Goal: Browse casually: Explore the website without a specific task or goal

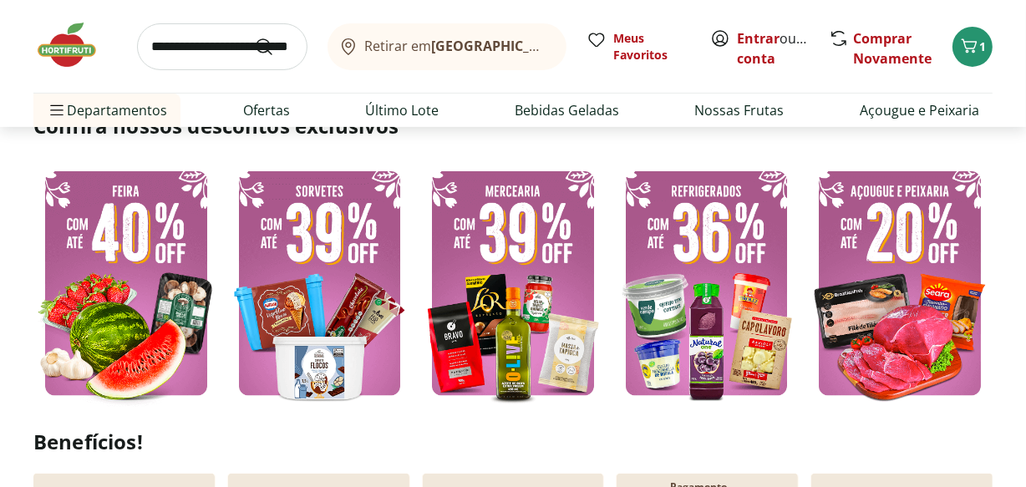
click at [449, 301] on img at bounding box center [512, 283] width 185 height 247
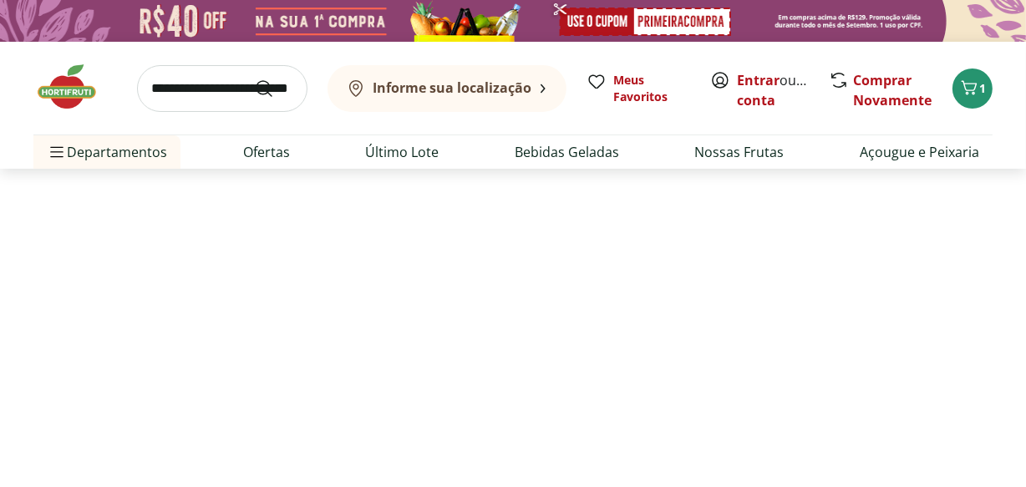
select select "**********"
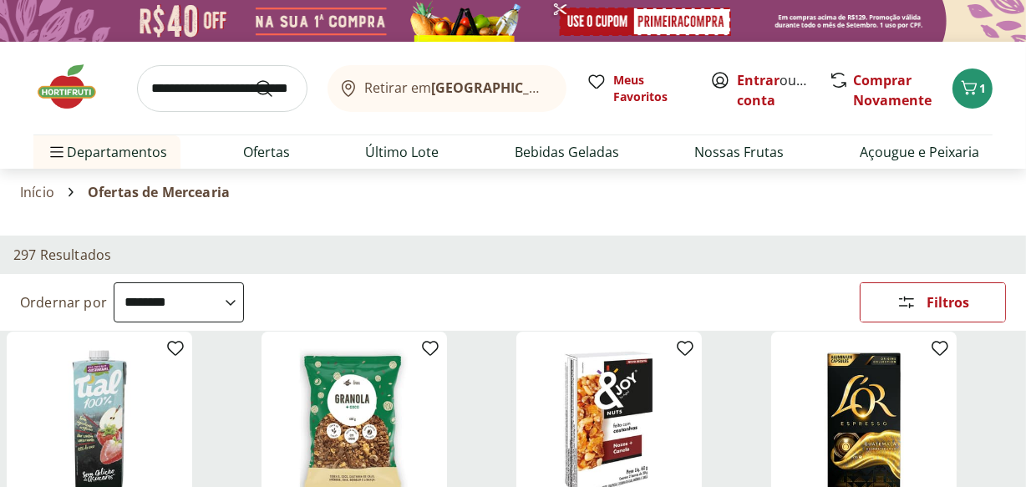
click at [79, 69] on img at bounding box center [75, 87] width 84 height 50
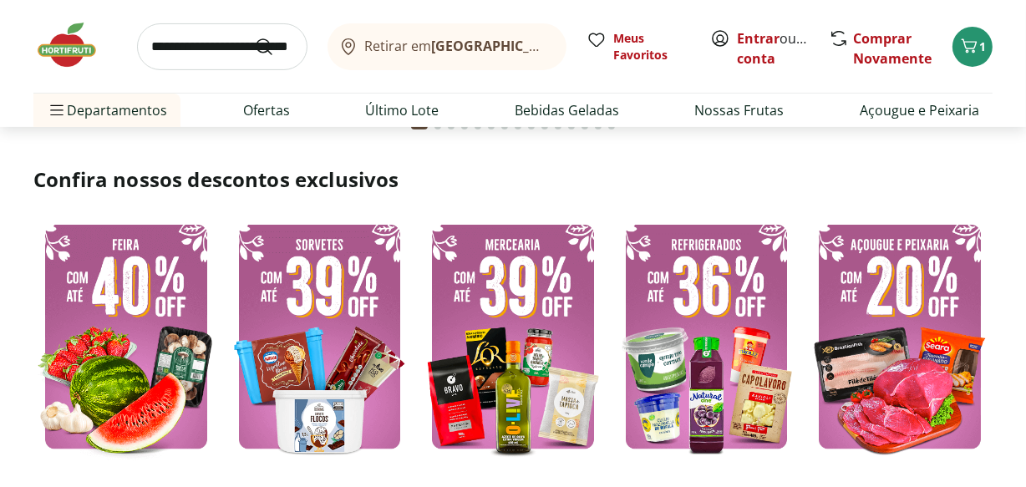
scroll to position [430, 0]
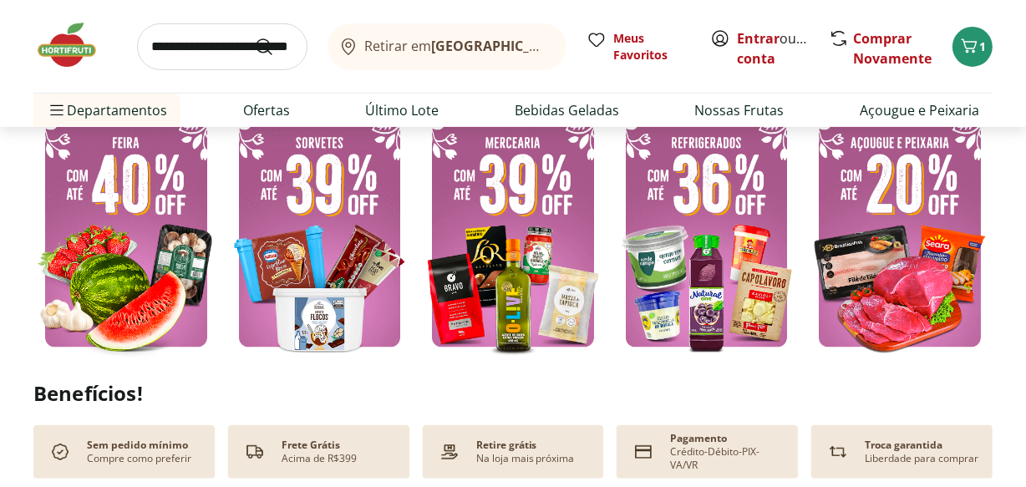
click at [145, 202] on img at bounding box center [125, 234] width 185 height 247
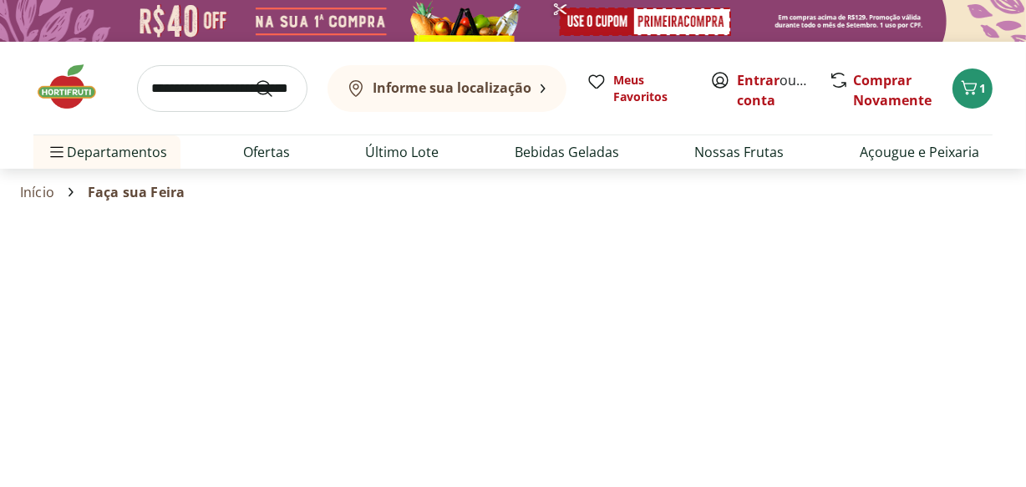
select select "**********"
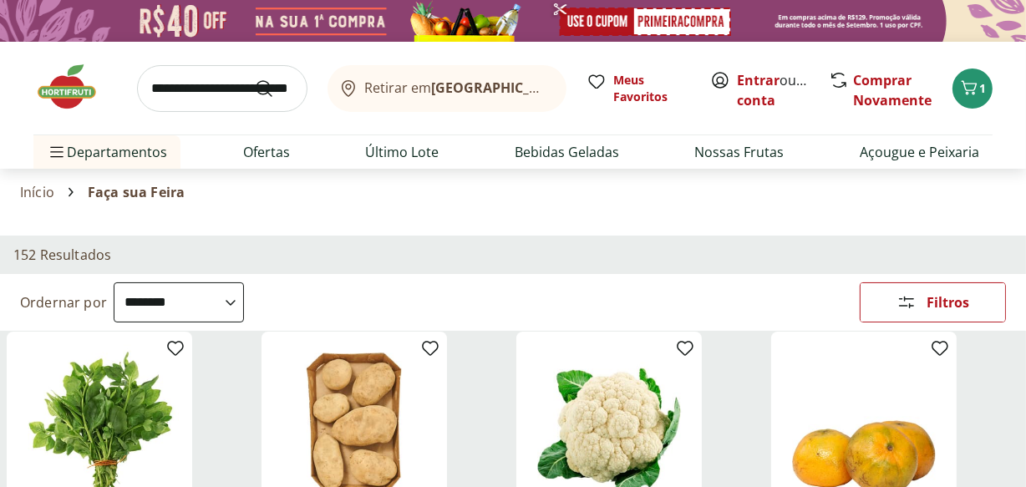
click at [69, 86] on img at bounding box center [75, 87] width 84 height 50
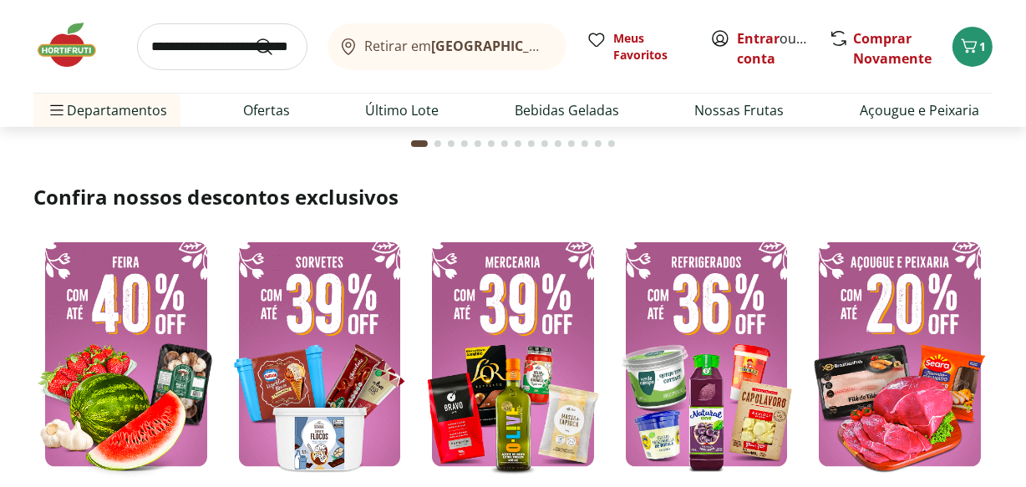
scroll to position [363, 0]
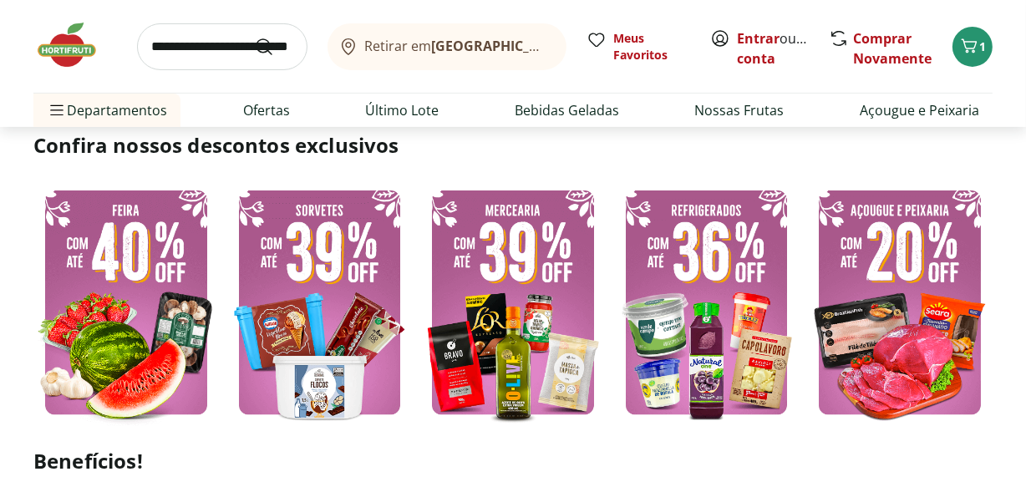
click at [532, 297] on img at bounding box center [512, 302] width 185 height 247
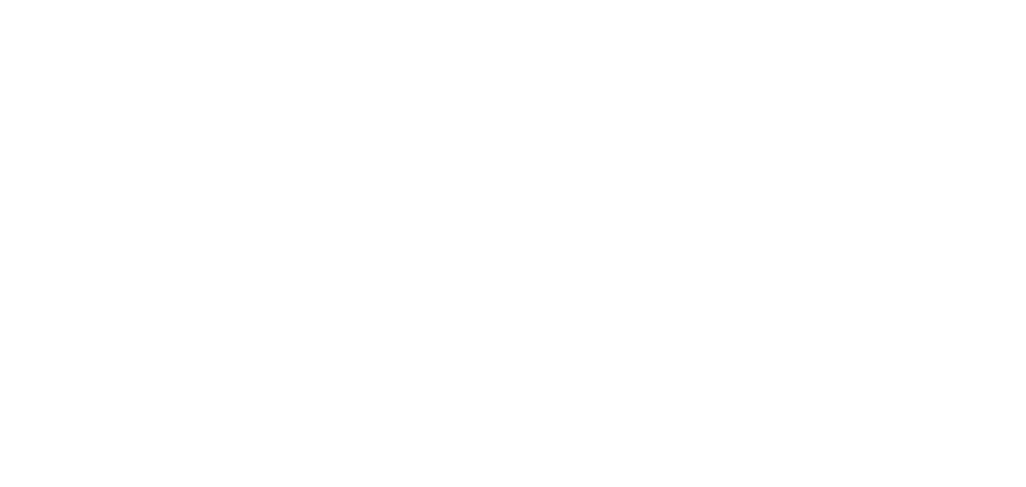
select select "**********"
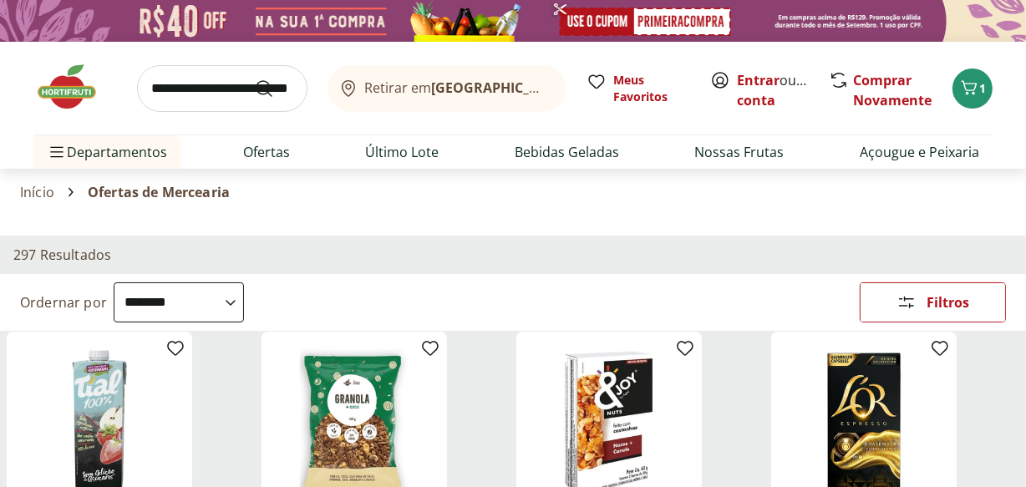
click at [64, 95] on img at bounding box center [75, 87] width 84 height 50
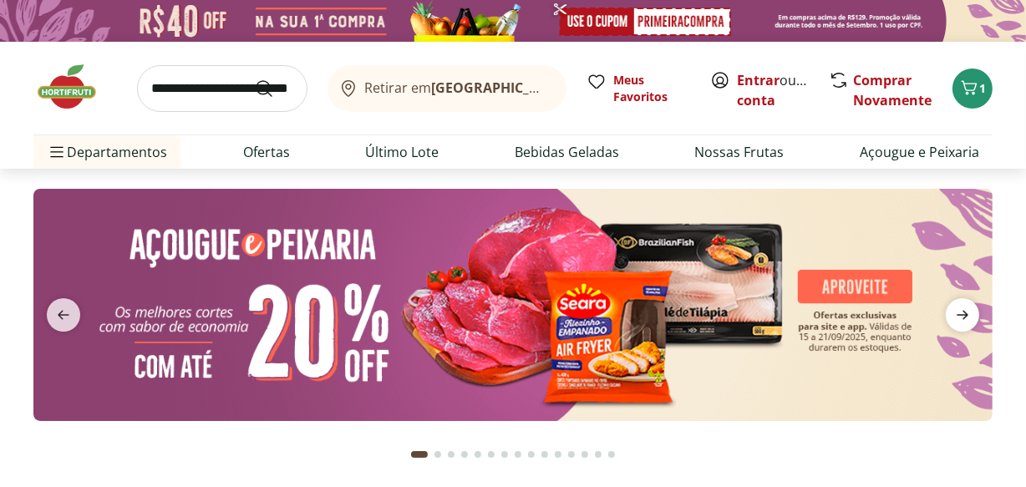
click at [966, 300] on span "next" at bounding box center [962, 314] width 33 height 33
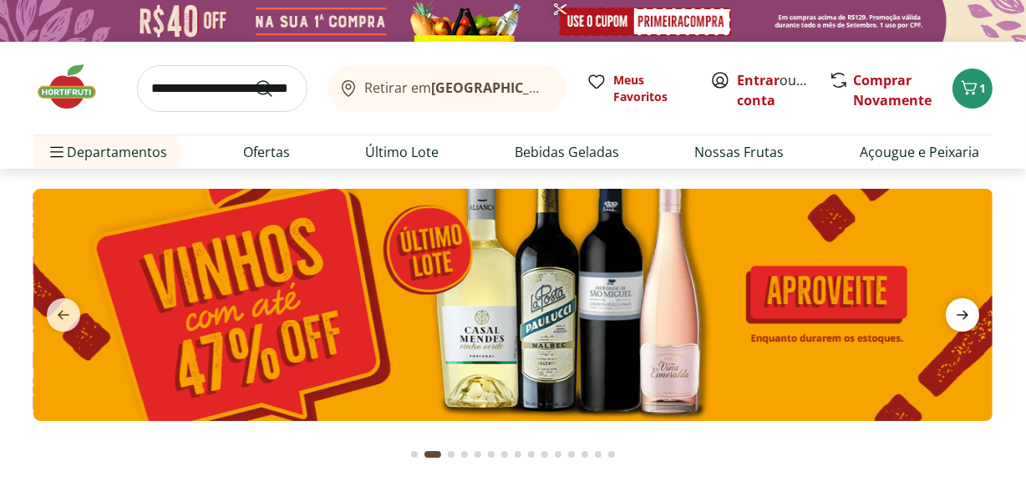
click at [966, 300] on span "next" at bounding box center [962, 314] width 33 height 33
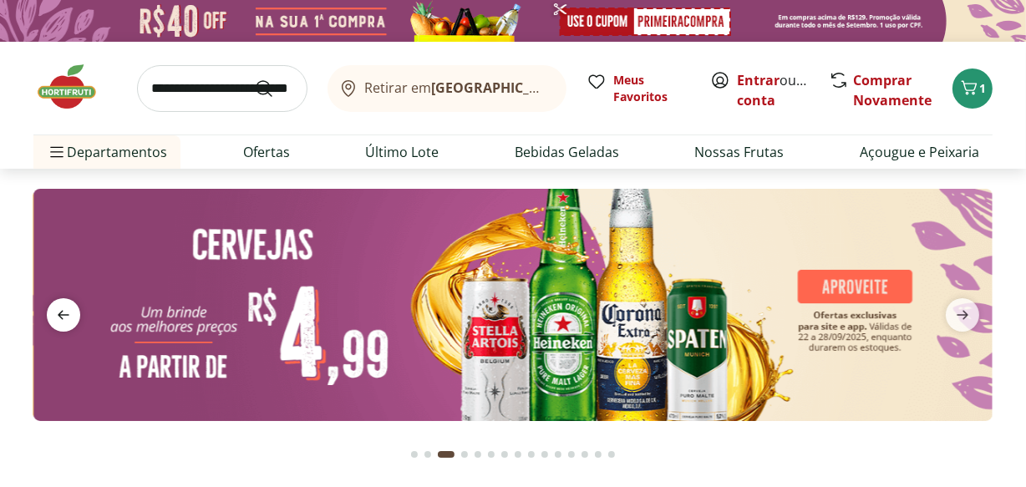
click at [47, 309] on span "previous" at bounding box center [63, 314] width 33 height 33
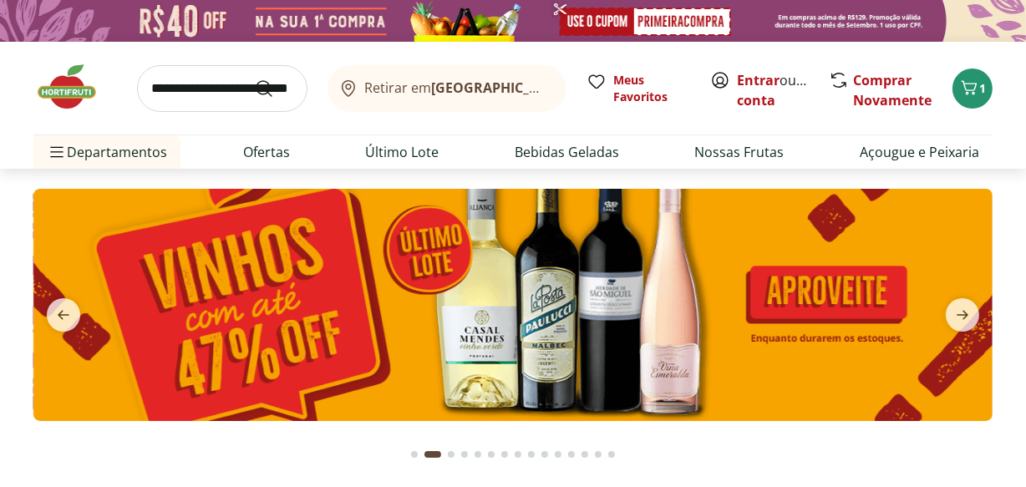
click at [211, 337] on img at bounding box center [512, 305] width 959 height 232
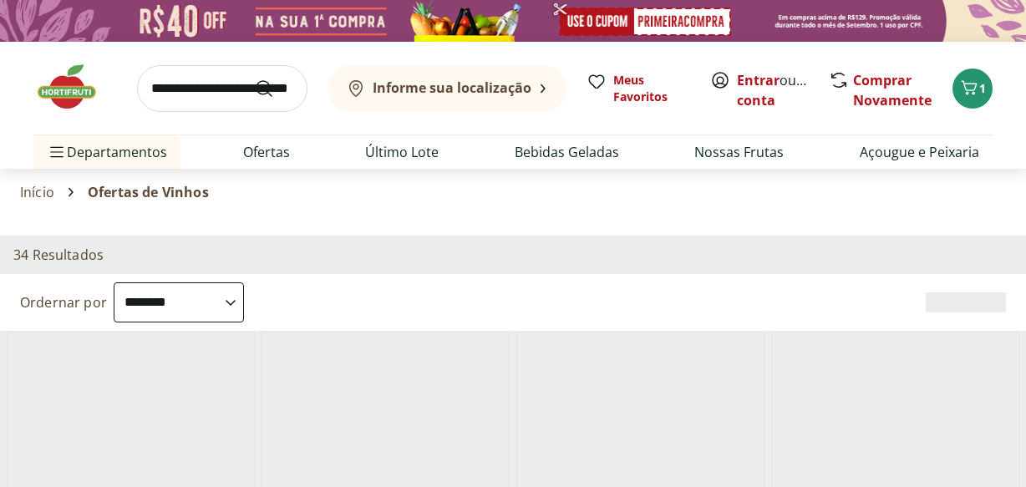
select select "**********"
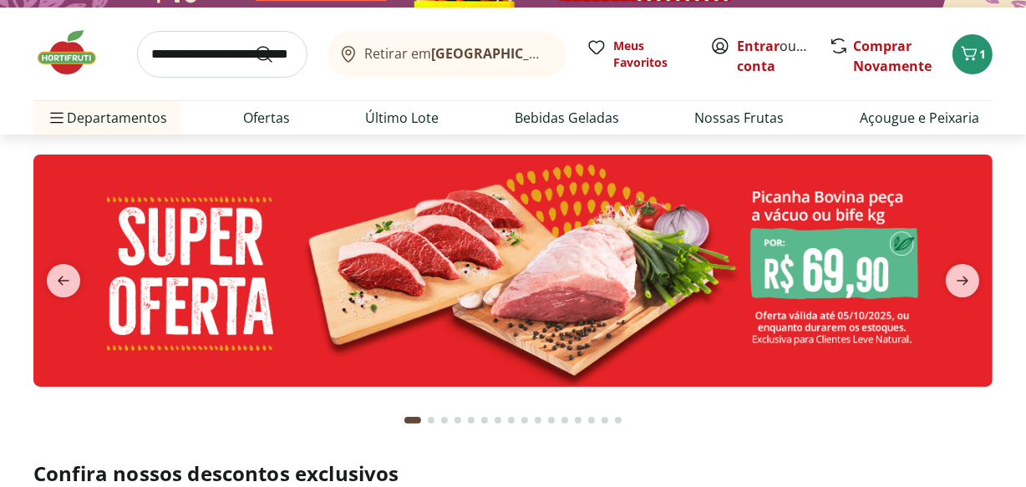
scroll to position [2, 0]
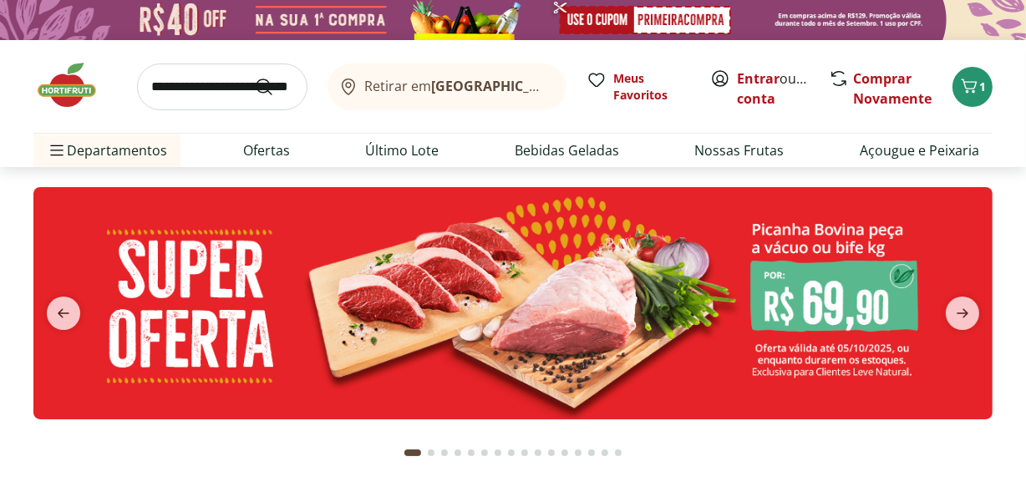
click at [961, 301] on span "next" at bounding box center [962, 313] width 33 height 33
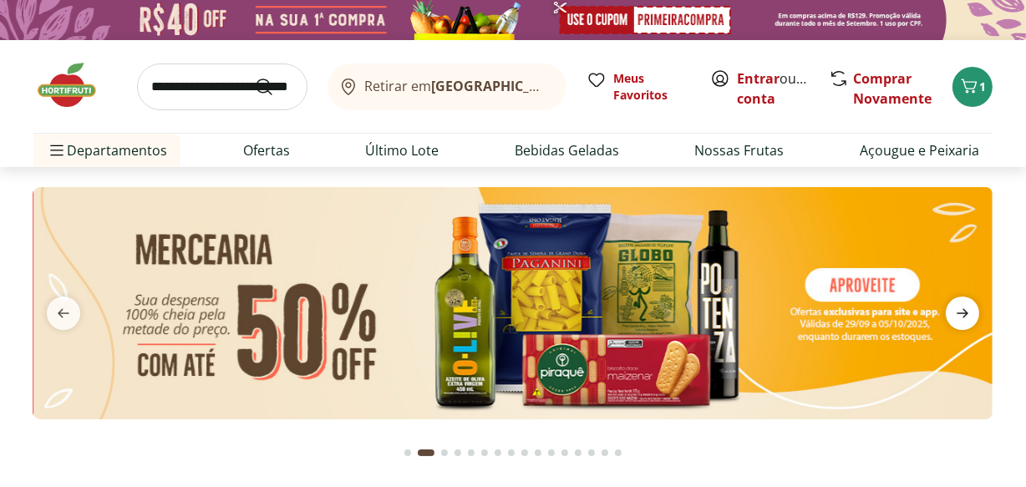
click at [961, 301] on span "next" at bounding box center [962, 313] width 33 height 33
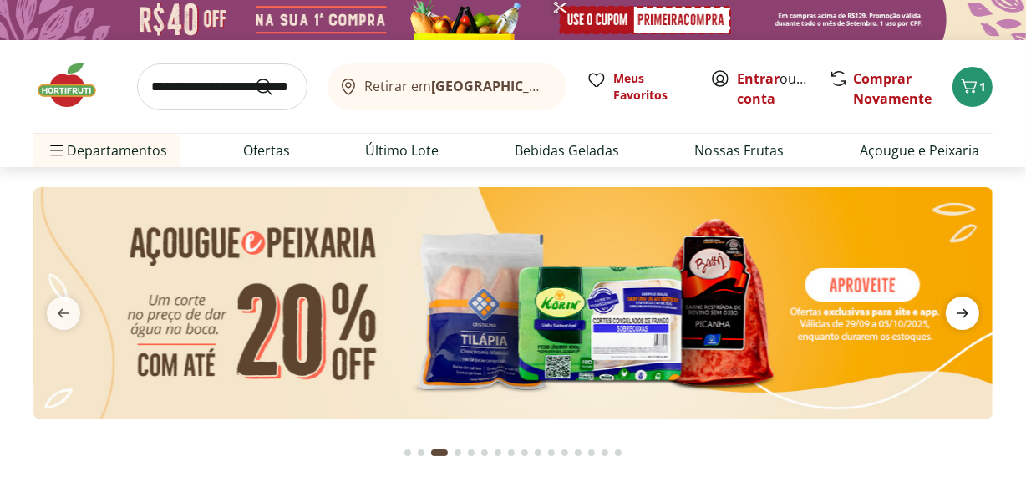
click at [961, 301] on span "next" at bounding box center [962, 313] width 33 height 33
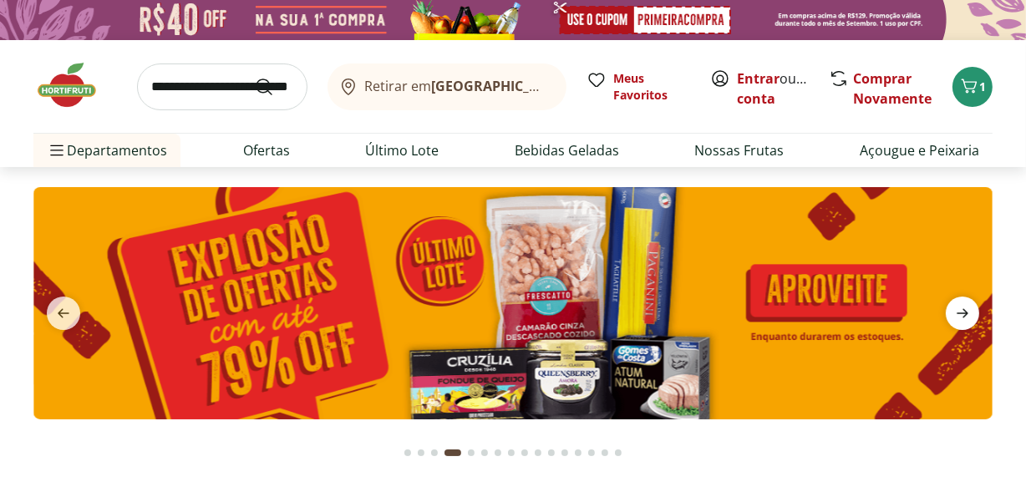
click at [960, 301] on span "next" at bounding box center [962, 313] width 33 height 33
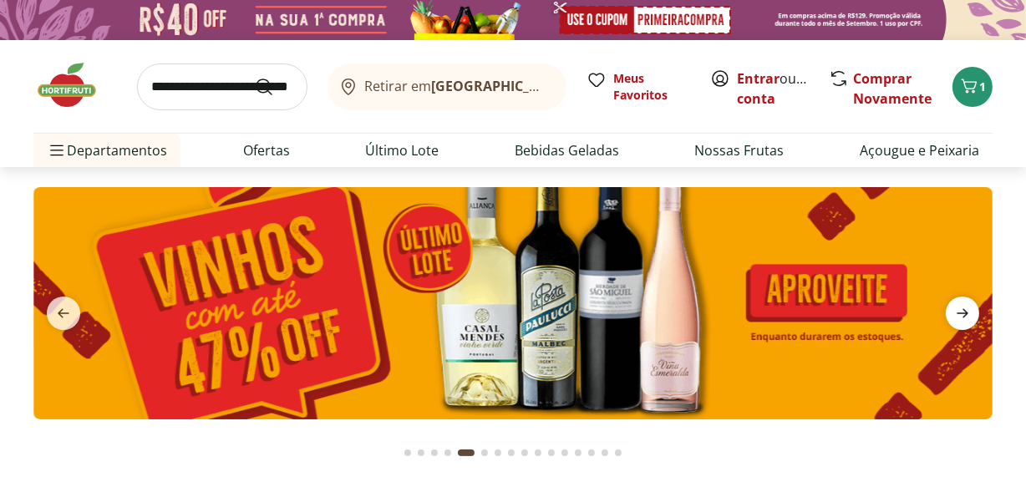
click at [960, 303] on icon "next" at bounding box center [963, 313] width 20 height 20
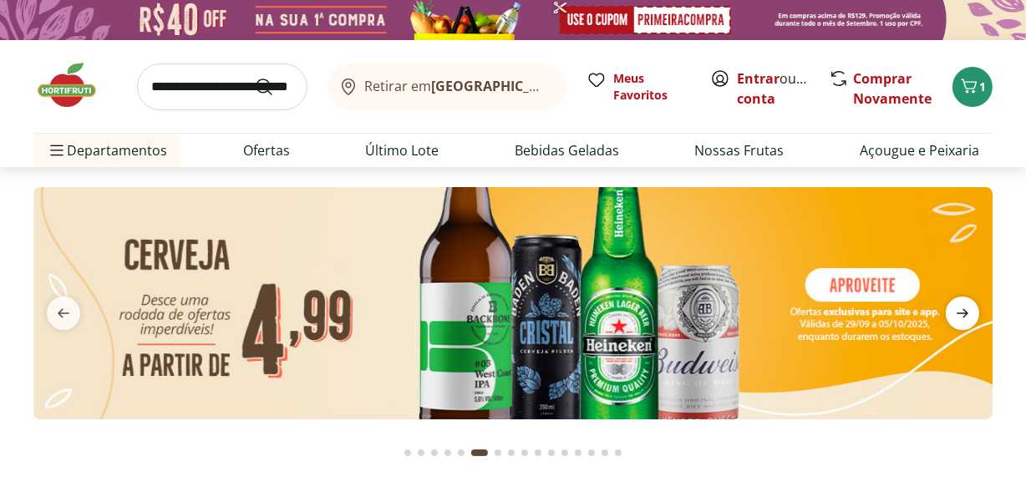
click at [960, 303] on icon "next" at bounding box center [963, 313] width 20 height 20
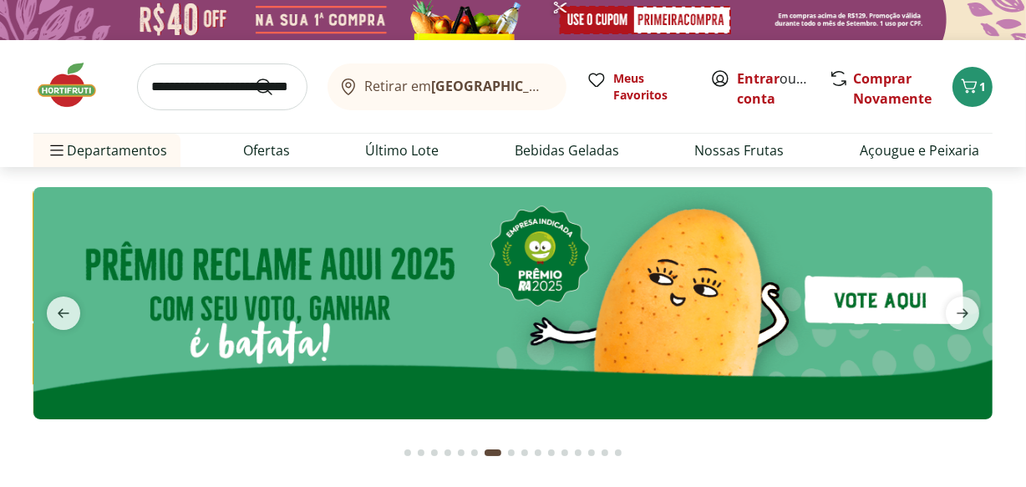
click at [957, 293] on img at bounding box center [512, 303] width 959 height 232
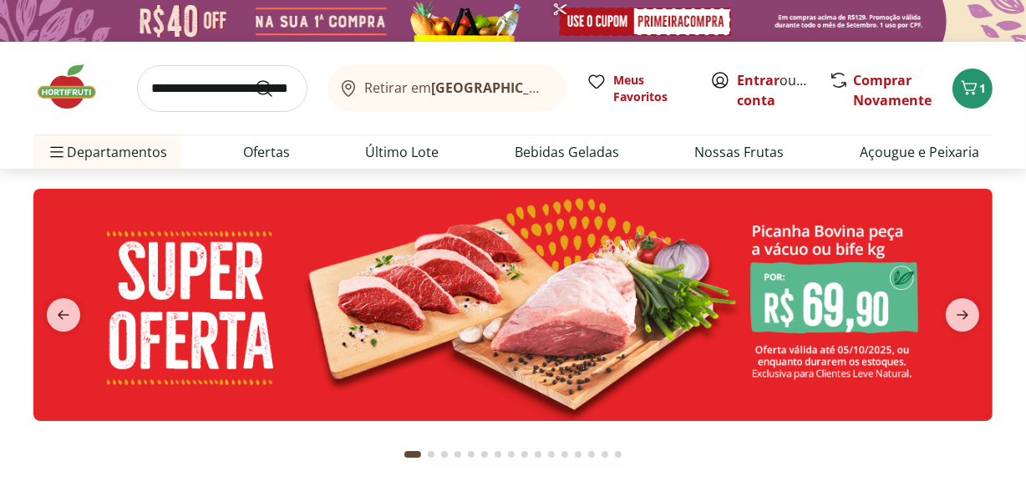
click at [770, 292] on img at bounding box center [512, 305] width 959 height 232
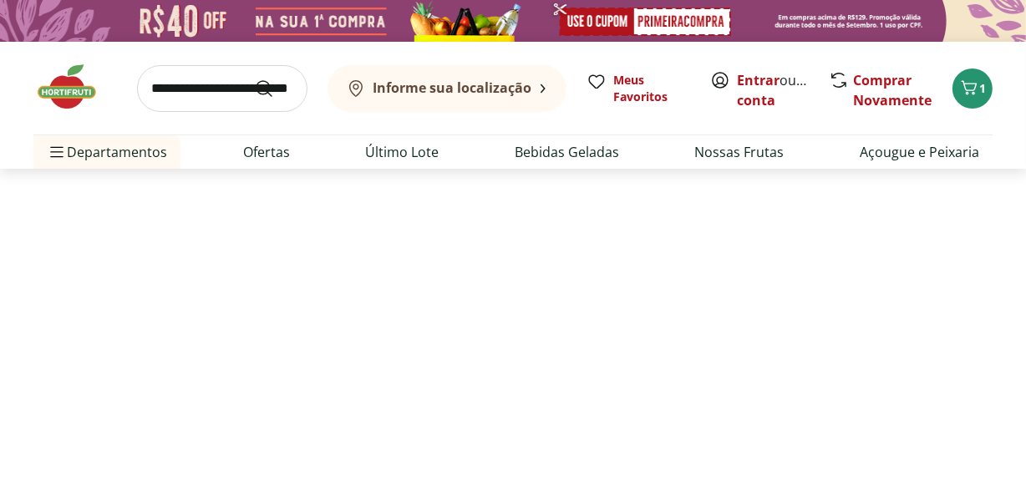
select select "**********"
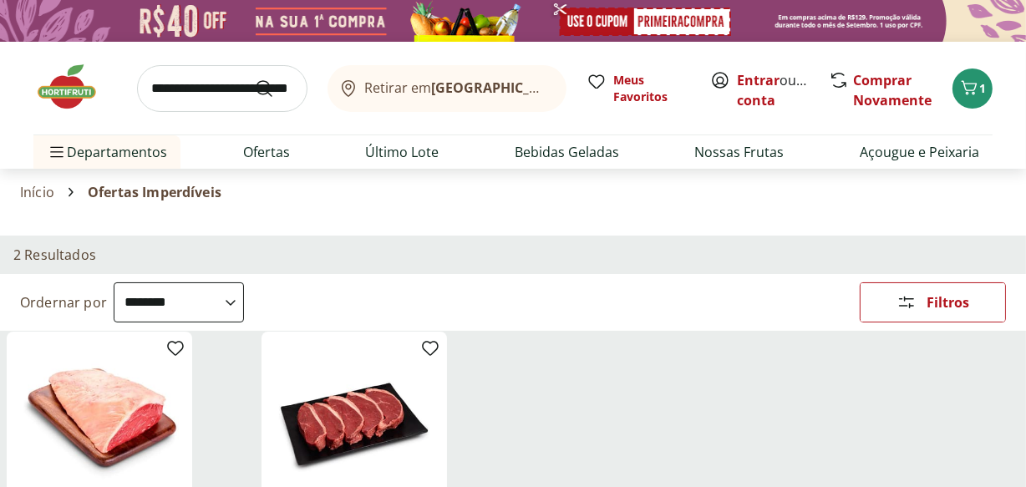
scroll to position [259, 0]
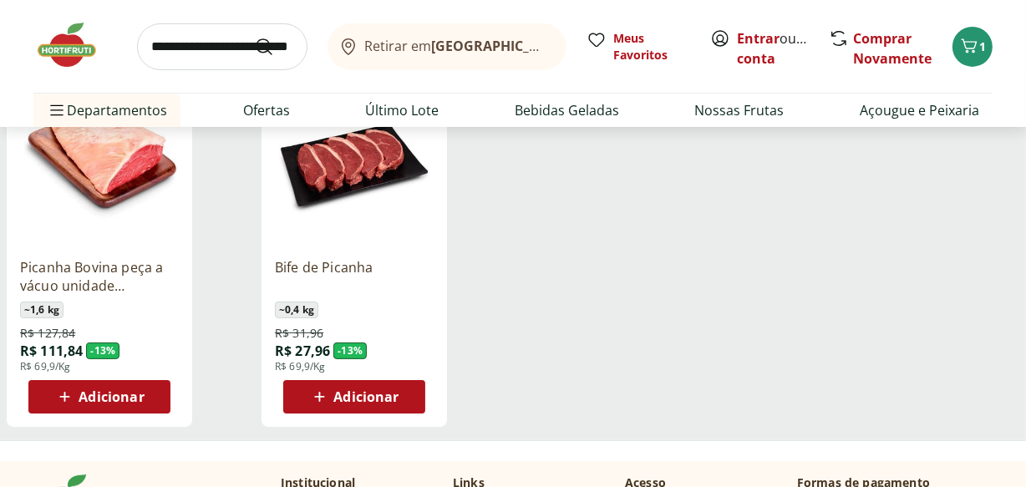
click at [65, 39] on img at bounding box center [75, 45] width 84 height 50
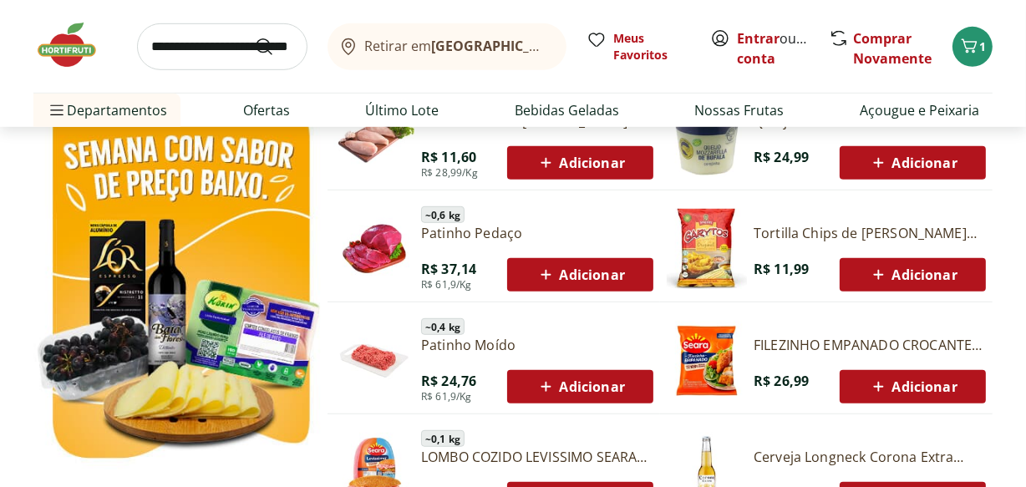
scroll to position [837, 0]
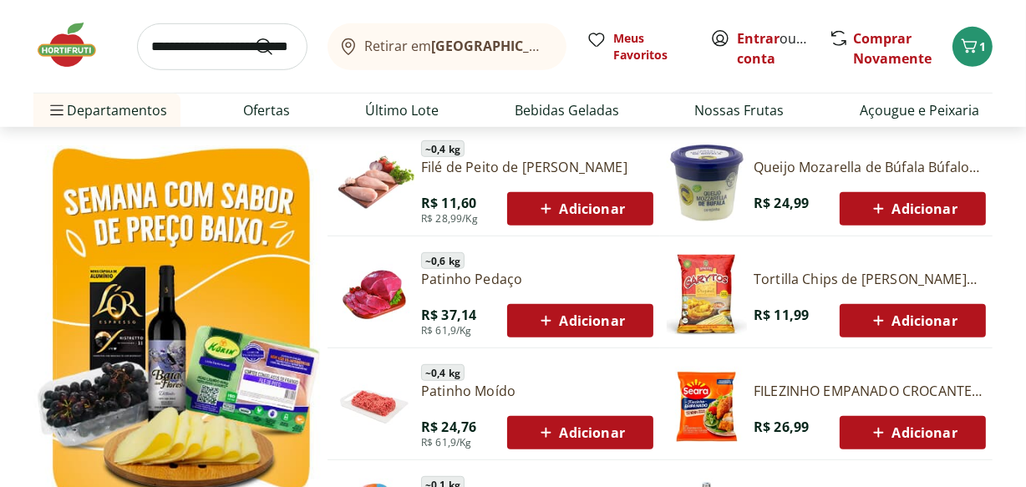
click at [63, 58] on img at bounding box center [75, 45] width 84 height 50
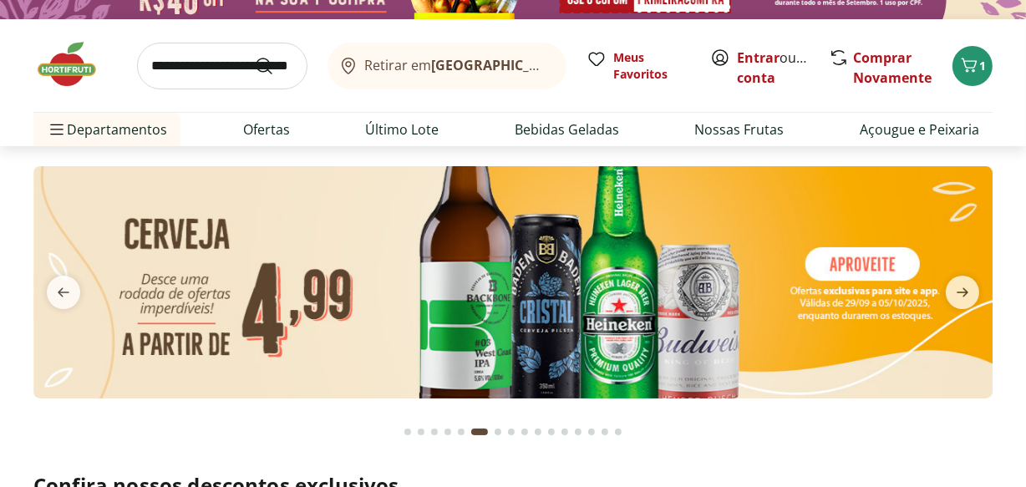
scroll to position [0, 0]
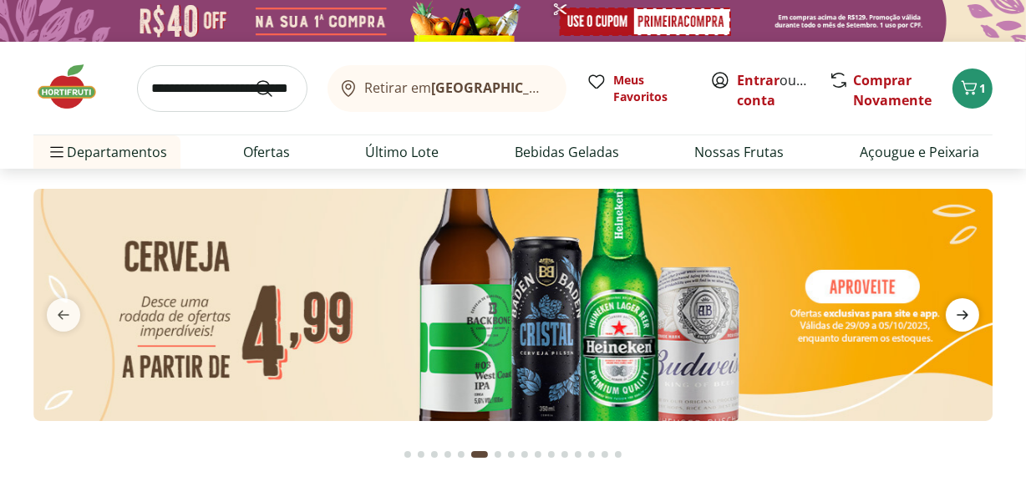
click at [968, 318] on icon "next" at bounding box center [963, 315] width 20 height 20
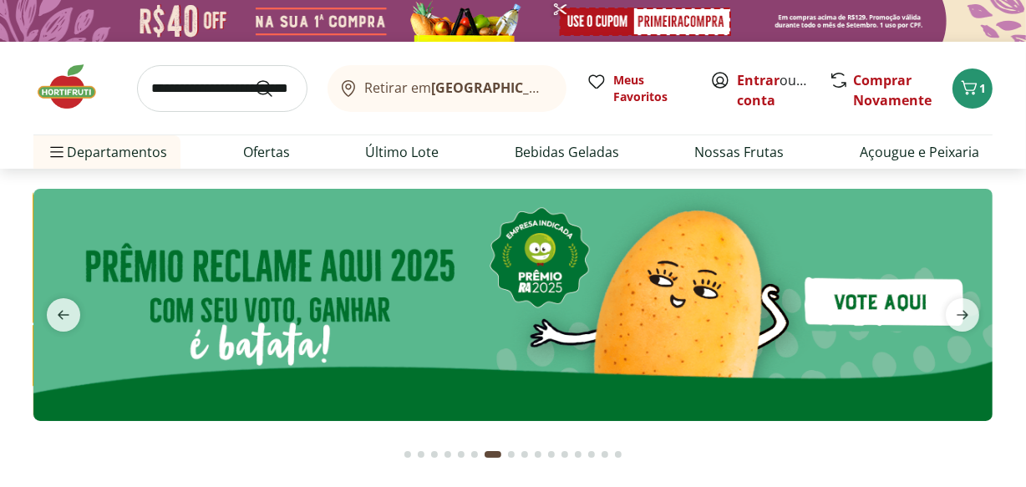
click at [465, 456] on button "Go to page 5 from fs-carousel" at bounding box center [461, 454] width 13 height 40
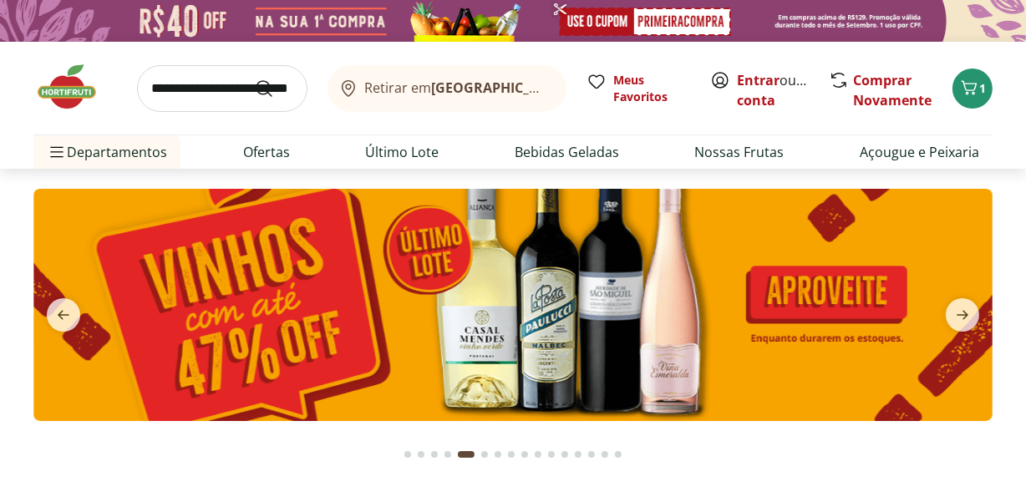
click at [445, 451] on div "Go to page 4 from fs-carousel" at bounding box center [448, 454] width 7 height 7
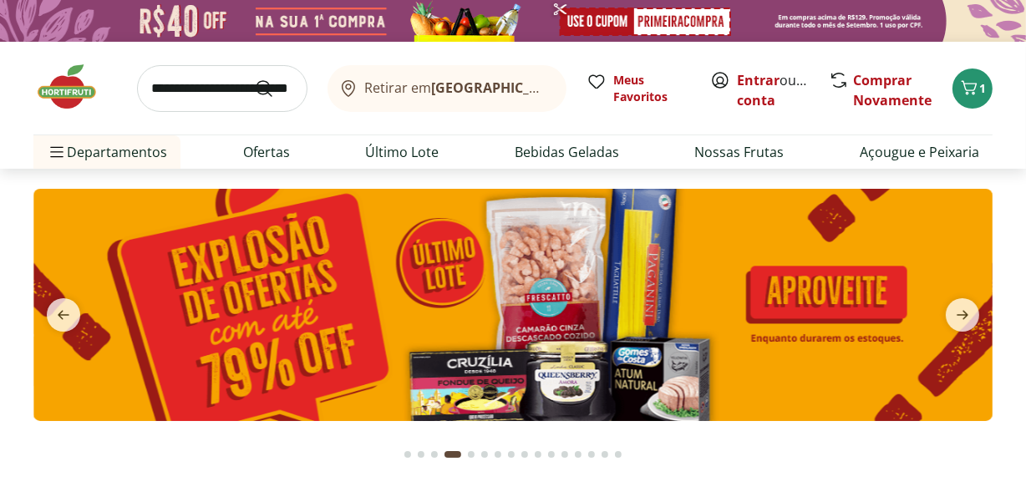
click at [431, 451] on button "Go to page 3 from fs-carousel" at bounding box center [434, 454] width 13 height 40
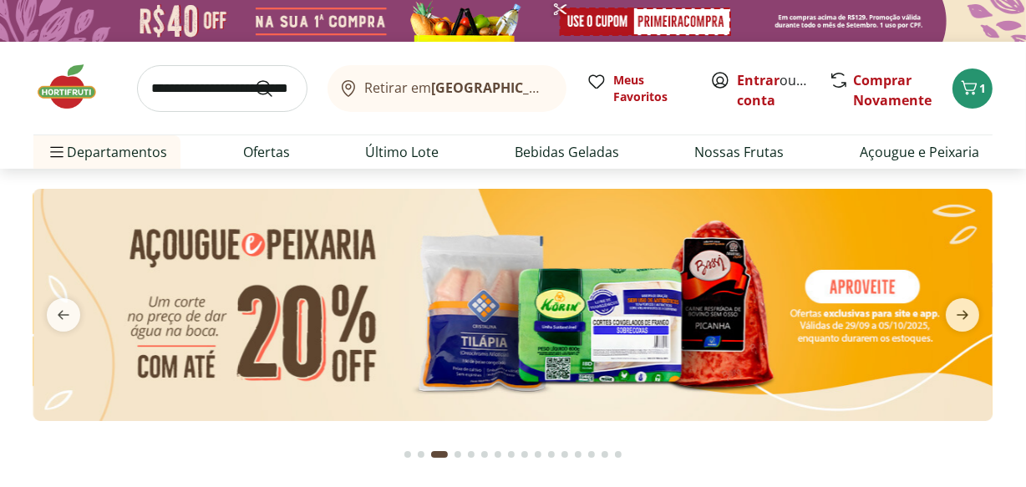
click at [419, 454] on div "Go to page 2 from fs-carousel" at bounding box center [421, 454] width 7 height 7
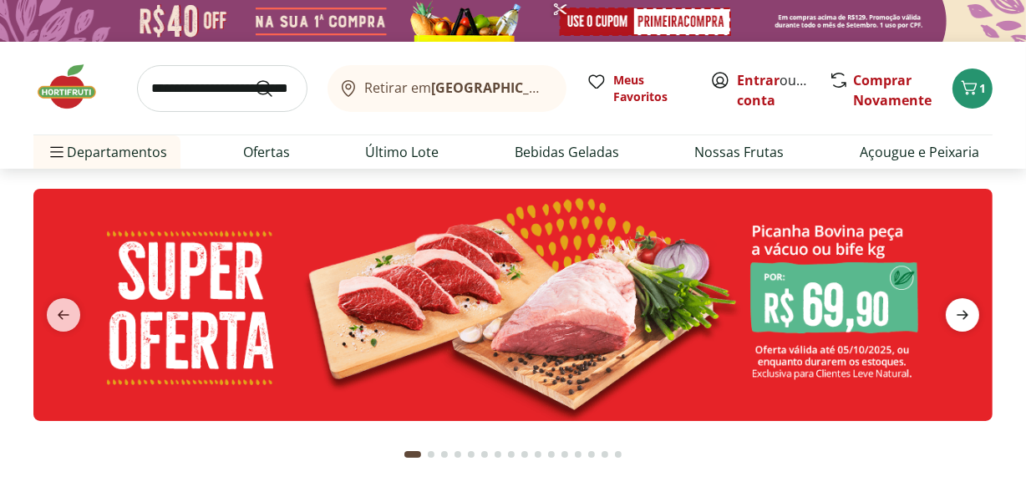
click at [962, 321] on icon "next" at bounding box center [963, 315] width 20 height 20
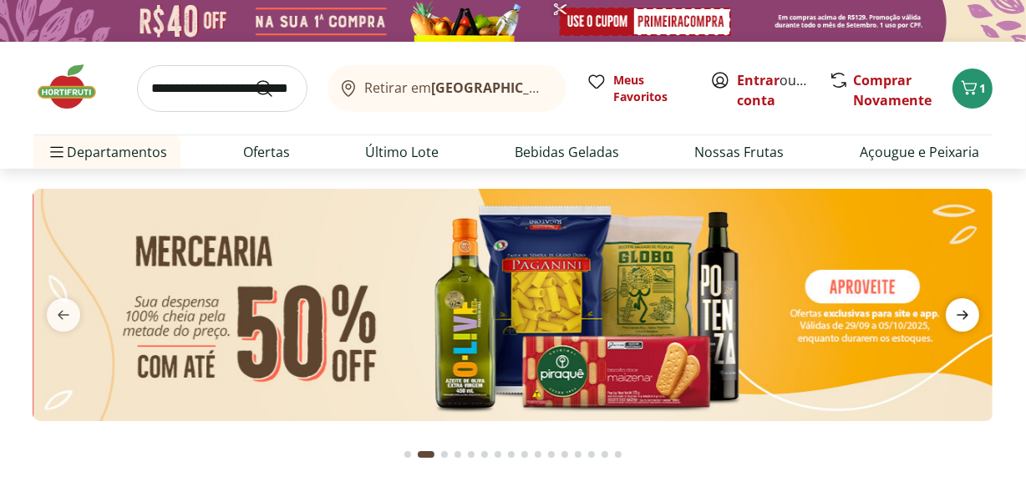
click at [962, 321] on icon "next" at bounding box center [963, 315] width 20 height 20
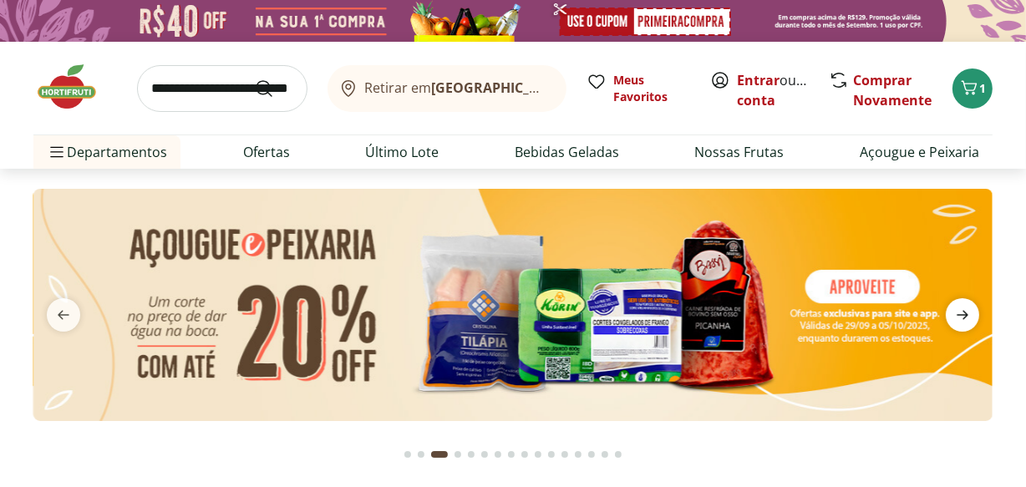
click at [962, 321] on icon "next" at bounding box center [963, 315] width 20 height 20
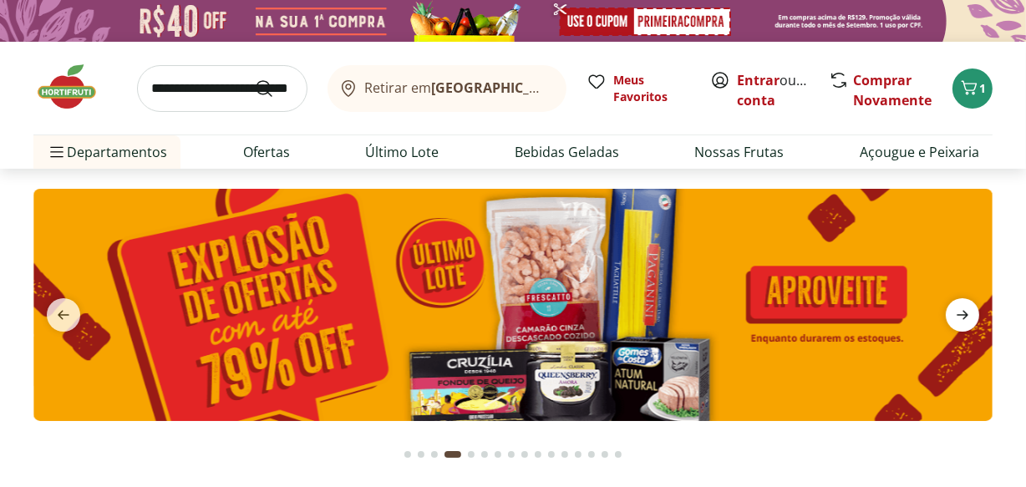
click at [962, 321] on icon "next" at bounding box center [963, 315] width 20 height 20
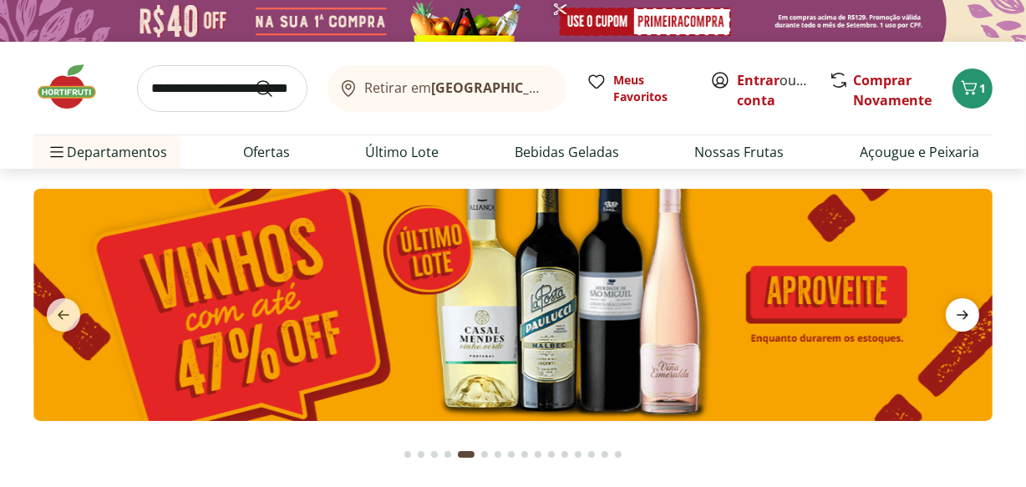
click at [962, 321] on icon "next" at bounding box center [963, 315] width 20 height 20
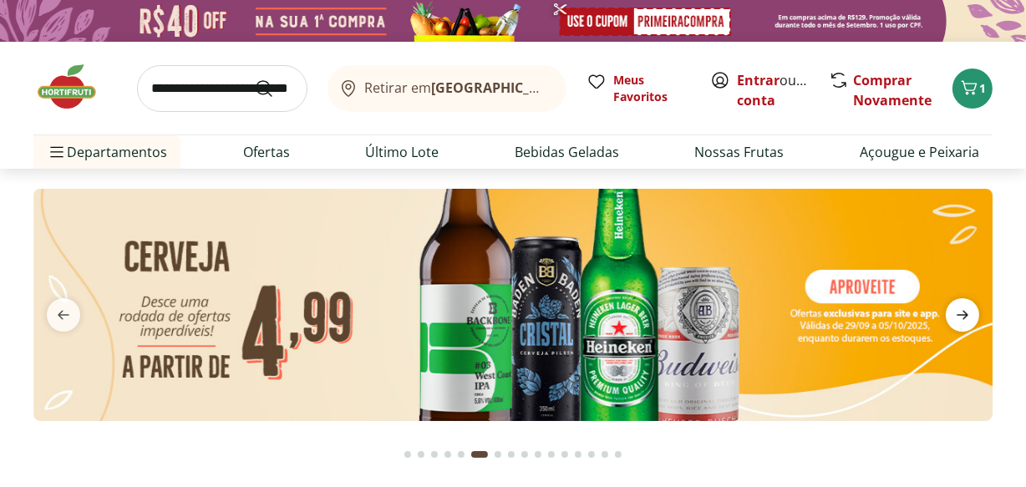
click at [962, 321] on icon "next" at bounding box center [963, 315] width 20 height 20
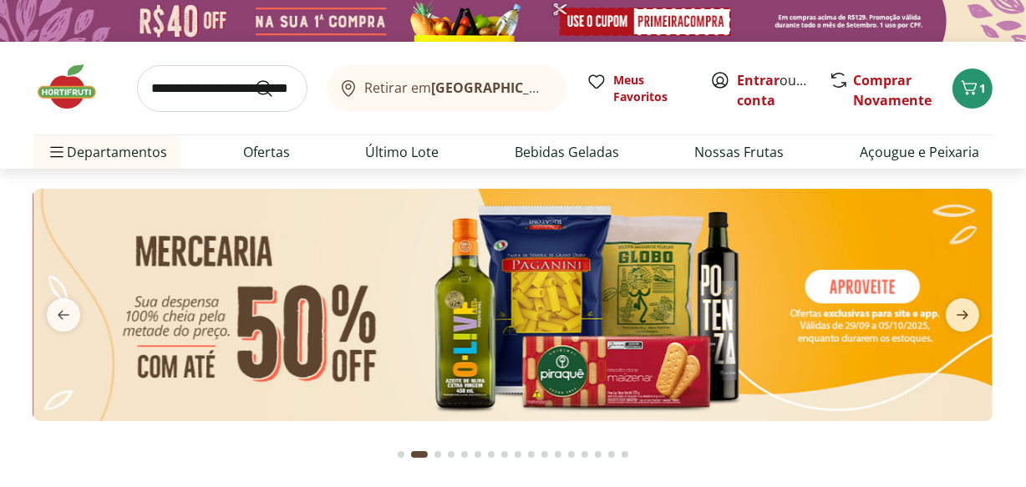
click at [69, 105] on img at bounding box center [75, 87] width 84 height 50
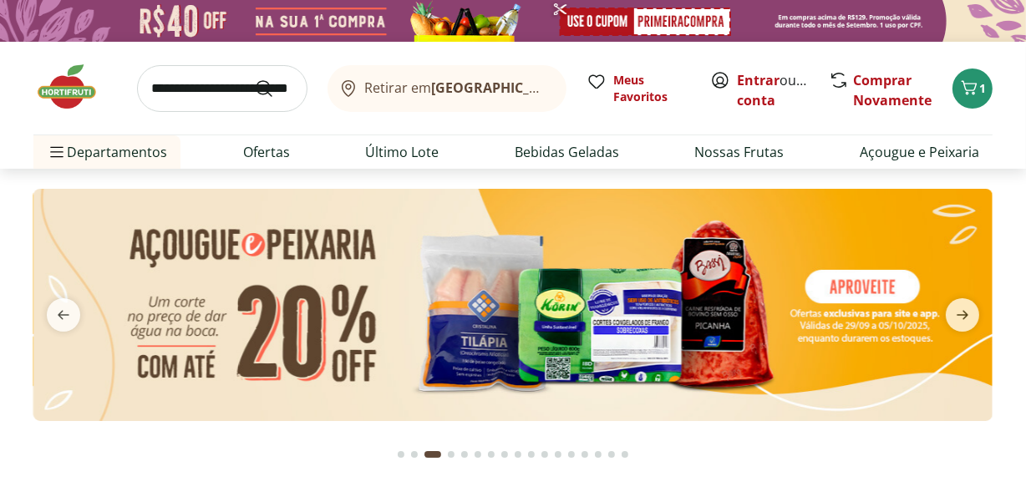
click at [68, 84] on img at bounding box center [75, 87] width 84 height 50
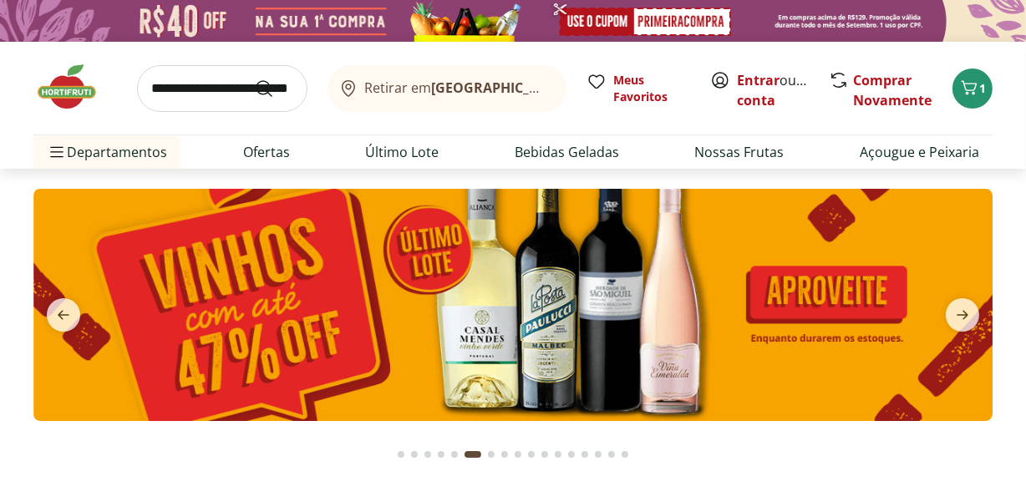
click at [78, 88] on img at bounding box center [75, 87] width 84 height 50
